Goal: Task Accomplishment & Management: Manage account settings

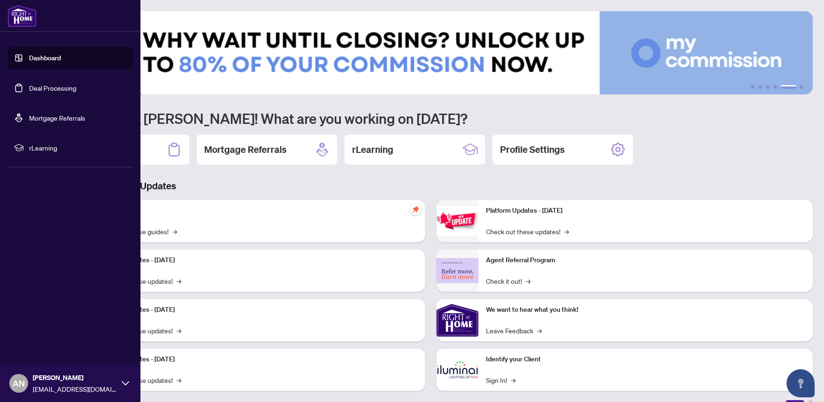
click at [29, 89] on link "Deal Processing" at bounding box center [52, 88] width 47 height 8
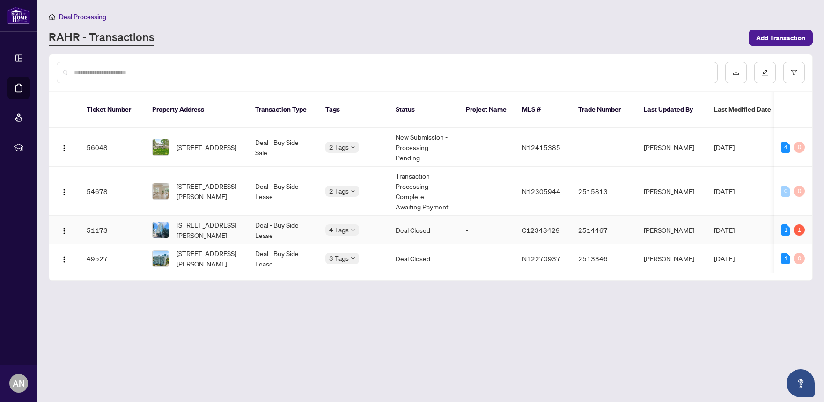
click at [731, 226] on span "[DATE]" at bounding box center [724, 230] width 21 height 8
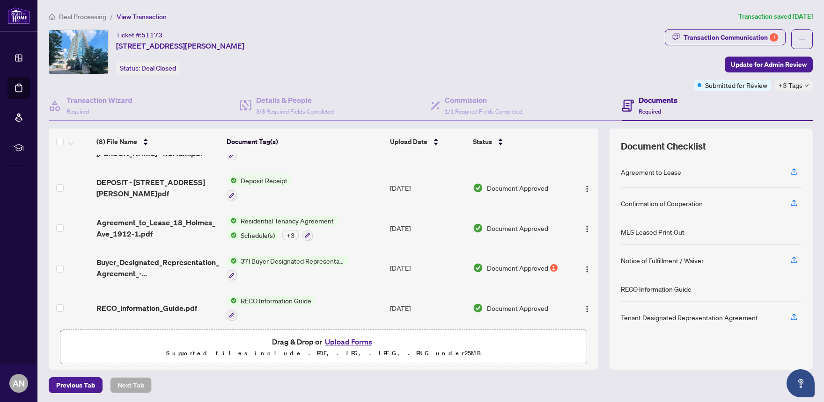
scroll to position [138, 0]
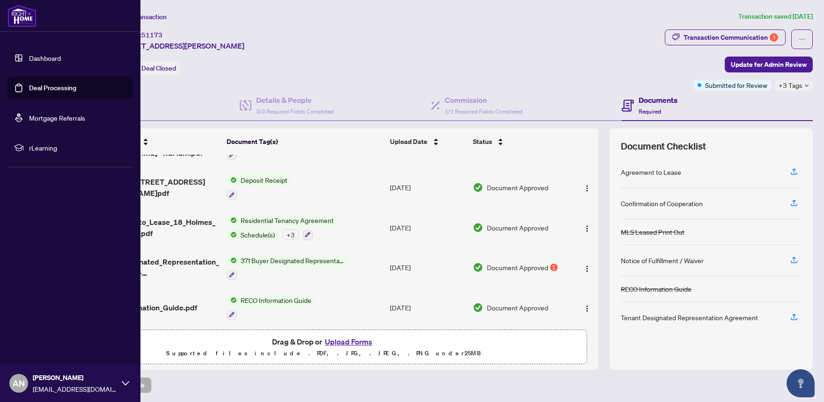
click at [29, 59] on link "Dashboard" at bounding box center [45, 58] width 32 height 8
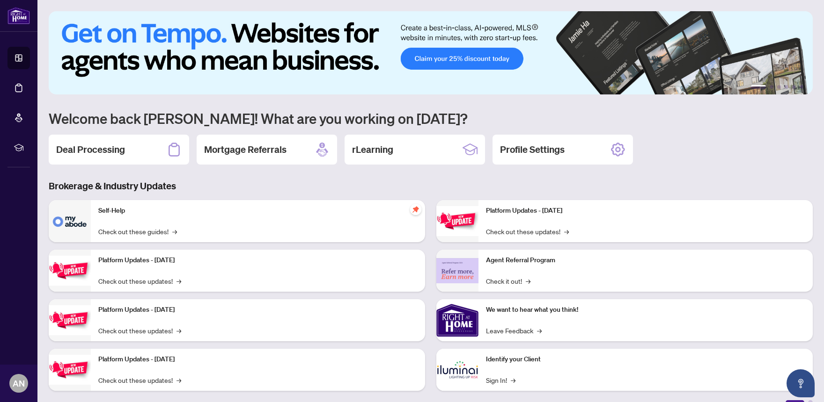
scroll to position [14, 0]
